Goal: Find contact information

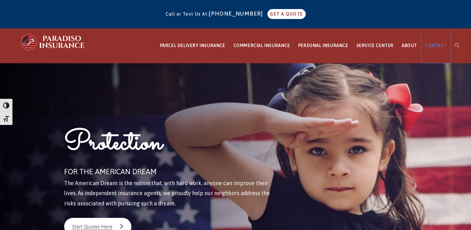
click at [435, 48] on link "CONTACT" at bounding box center [436, 45] width 30 height 35
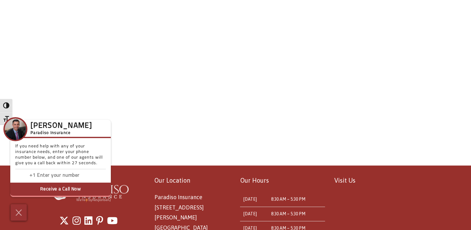
scroll to position [293, 0]
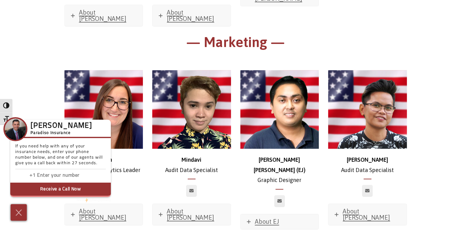
scroll to position [3116, 0]
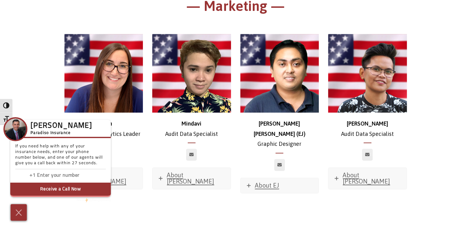
click at [105, 153] on icon at bounding box center [104, 155] width 4 height 4
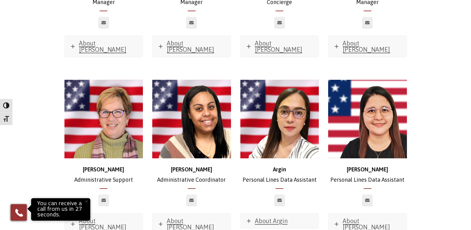
scroll to position [2265, 0]
